Goal: Information Seeking & Learning: Learn about a topic

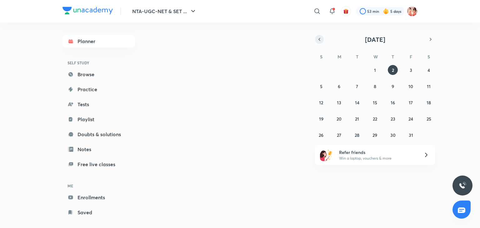
click at [322, 41] on icon "button" at bounding box center [319, 40] width 5 height 6
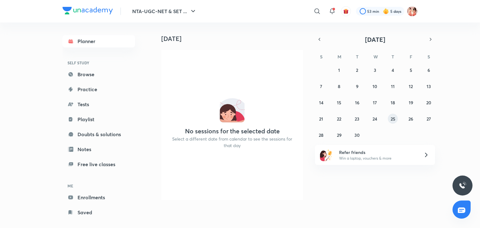
click at [393, 119] on abbr "25" at bounding box center [393, 119] width 5 height 6
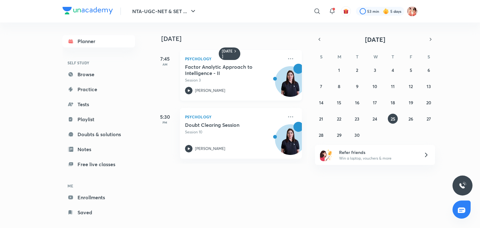
click at [261, 79] on p "Session 3" at bounding box center [234, 81] width 98 height 6
click at [369, 116] on div "31 1 2 3 4 5 6 7 8 9 10 11 12 13 14 15 16 17 18 19 20 21 22 23 24 25 26 27 28 2…" at bounding box center [375, 102] width 120 height 75
click at [373, 117] on abbr "24" at bounding box center [375, 119] width 5 height 6
click at [206, 62] on p "Psychology" at bounding box center [234, 59] width 98 height 8
click at [396, 122] on button "25" at bounding box center [393, 119] width 10 height 10
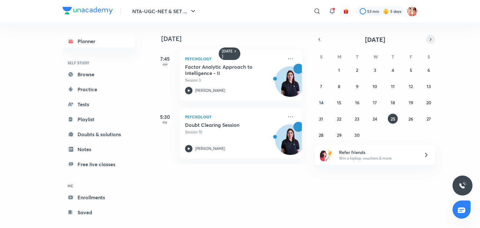
click at [432, 40] on icon "button" at bounding box center [431, 40] width 5 height 6
click at [430, 67] on button "4" at bounding box center [429, 70] width 10 height 10
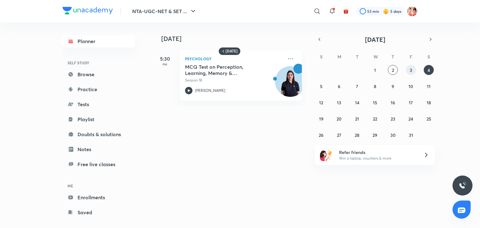
click at [410, 67] on abbr "3" at bounding box center [411, 70] width 3 height 6
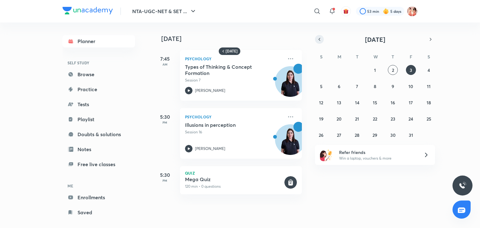
click at [321, 36] on button "button" at bounding box center [319, 39] width 9 height 9
click at [394, 122] on button "25" at bounding box center [393, 119] width 10 height 10
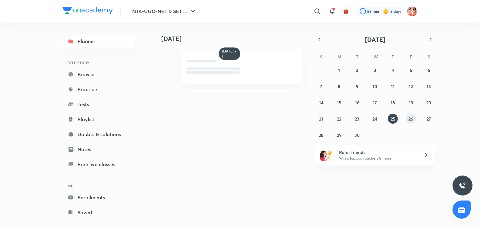
click at [409, 119] on abbr "26" at bounding box center [411, 119] width 5 height 6
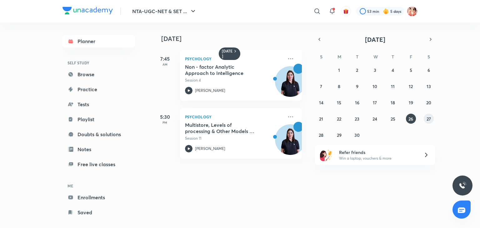
click at [430, 119] on abbr "27" at bounding box center [429, 119] width 4 height 6
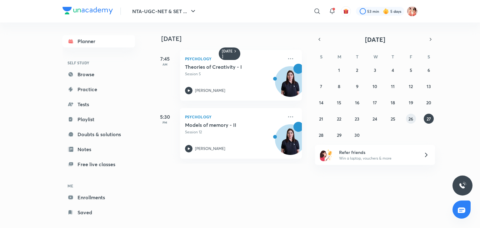
click at [412, 120] on abbr "26" at bounding box center [411, 119] width 5 height 6
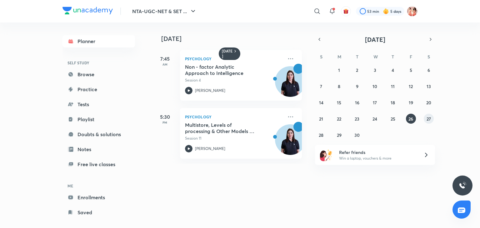
click at [431, 120] on abbr "27" at bounding box center [429, 119] width 4 height 6
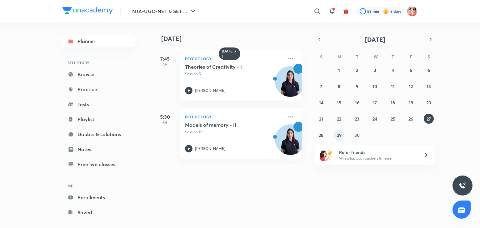
click at [340, 134] on abbr "29" at bounding box center [339, 135] width 5 height 6
click at [359, 132] on abbr "30" at bounding box center [357, 135] width 5 height 6
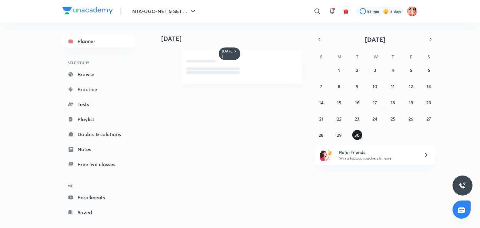
click at [359, 132] on abbr "30" at bounding box center [357, 135] width 5 height 6
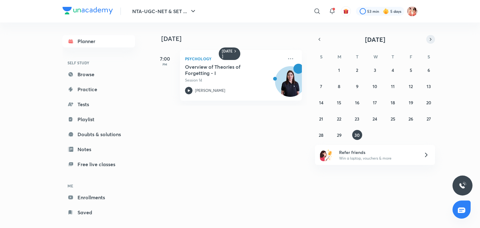
click at [429, 37] on icon "button" at bounding box center [431, 40] width 5 height 6
click at [375, 71] on abbr "1" at bounding box center [375, 70] width 2 height 6
click at [412, 70] on abbr "3" at bounding box center [411, 70] width 3 height 6
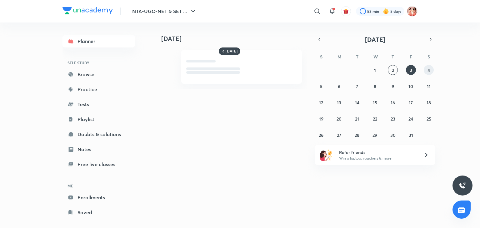
click at [431, 69] on button "4" at bounding box center [429, 70] width 10 height 10
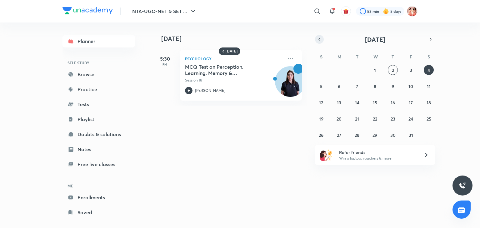
click at [322, 39] on icon "button" at bounding box center [319, 40] width 5 height 6
click at [392, 118] on abbr "25" at bounding box center [393, 119] width 5 height 6
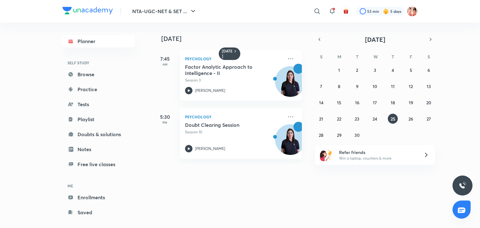
click at [276, 68] on div at bounding box center [291, 82] width 30 height 30
